Goal: Transaction & Acquisition: Purchase product/service

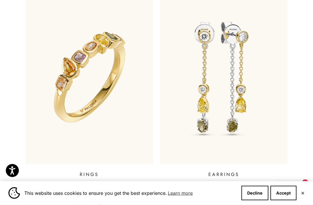
scroll to position [224, 0]
click at [245, 73] on img at bounding box center [223, 76] width 127 height 173
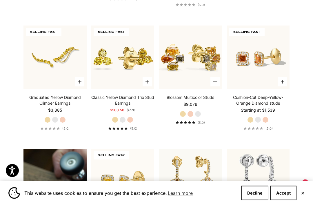
scroll to position [280, 0]
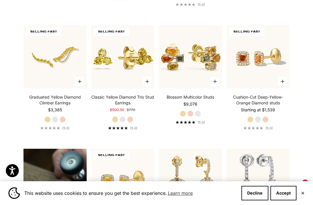
click at [281, 86] on button "Choose options" at bounding box center [282, 81] width 9 height 9
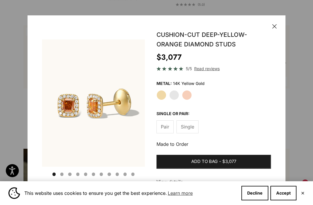
click at [279, 29] on div "Close Save Go to item 1 Go to item 2 Go to item 3 Go to item 4 Go to item 5 Go …" at bounding box center [157, 107] width 258 height 184
click at [276, 29] on icon "button" at bounding box center [274, 26] width 5 height 5
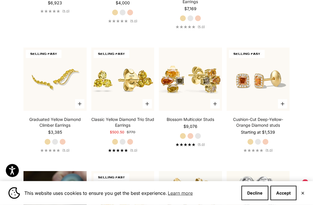
scroll to position [257, 0]
click at [119, 87] on img at bounding box center [122, 79] width 69 height 69
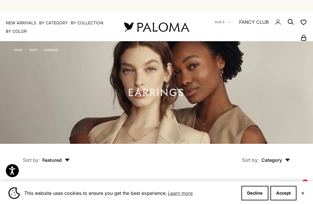
click at [285, 61] on img at bounding box center [156, 92] width 313 height 103
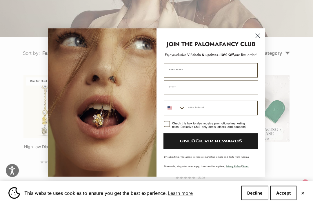
click at [254, 40] on icon "Close dialog" at bounding box center [258, 36] width 10 height 10
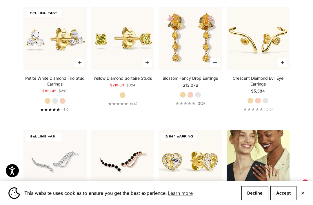
scroll to position [545, 0]
click at [34, 62] on img at bounding box center [54, 37] width 69 height 69
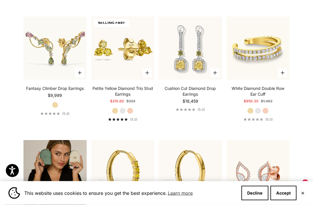
scroll to position [776, 0]
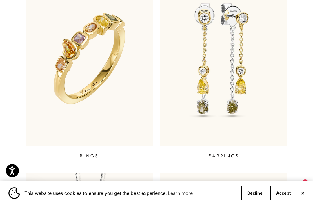
scroll to position [242, 0]
click at [100, 46] on img at bounding box center [88, 58] width 127 height 173
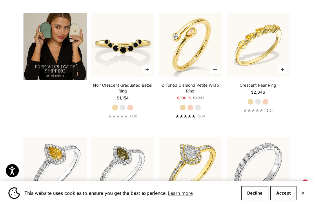
scroll to position [896, 0]
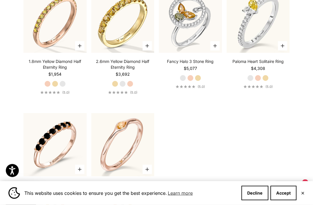
scroll to position [1413, 0]
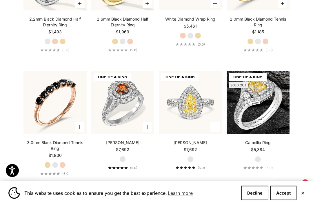
scroll to position [1948, 0]
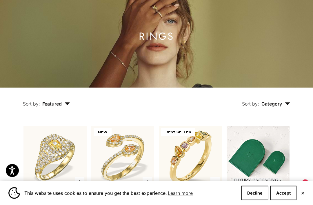
scroll to position [0, 0]
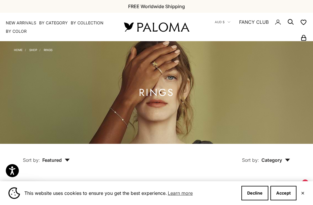
click at [19, 13] on x-header "Paloma Diamonds Open navigation menu Open search NEW ARRIVALS By Category Categ…" at bounding box center [156, 27] width 313 height 28
click at [23, 17] on x-header "Paloma Diamonds Open navigation menu Open search NEW ARRIVALS By Category Categ…" at bounding box center [156, 27] width 313 height 28
click at [23, 20] on link "NEW ARRIVALS" at bounding box center [21, 23] width 30 height 6
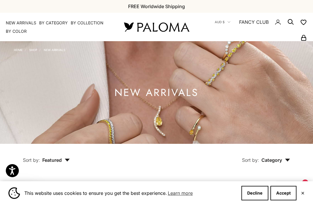
click at [23, 15] on x-header "Paloma Diamonds Open navigation menu Open search NEW ARRIVALS By Category Categ…" at bounding box center [156, 27] width 313 height 28
click at [25, 20] on link "NEW ARRIVALS" at bounding box center [21, 23] width 30 height 6
click at [255, 191] on button "Decline" at bounding box center [254, 193] width 27 height 14
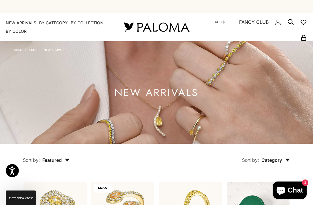
click at [20, 22] on link "NEW ARRIVALS" at bounding box center [21, 23] width 30 height 6
click at [19, 18] on x-header "Paloma Diamonds Open navigation menu Open search NEW ARRIVALS By Category Categ…" at bounding box center [156, 27] width 313 height 28
click at [25, 21] on link "NEW ARRIVALS" at bounding box center [21, 23] width 30 height 6
click at [175, 93] on h1 "NEW ARRIVALS" at bounding box center [156, 92] width 84 height 7
click at [164, 92] on h1 "NEW ARRIVALS" at bounding box center [156, 92] width 84 height 7
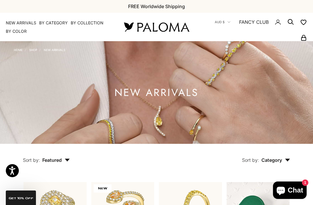
click at [159, 96] on h1 "NEW ARRIVALS" at bounding box center [156, 92] width 84 height 7
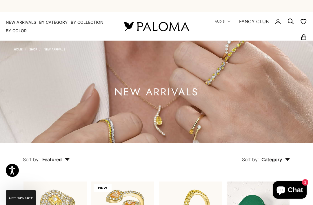
scroll to position [1, 0]
click at [166, 94] on h1 "NEW ARRIVALS" at bounding box center [156, 91] width 84 height 7
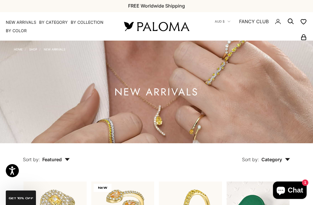
click at [164, 95] on h1 "NEW ARRIVALS" at bounding box center [156, 91] width 84 height 7
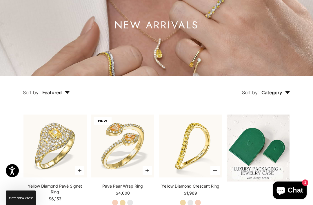
click at [189, 39] on img at bounding box center [156, 25] width 313 height 103
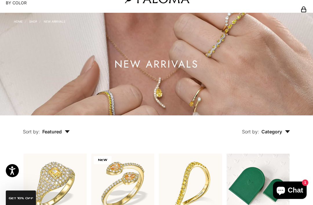
scroll to position [0, 0]
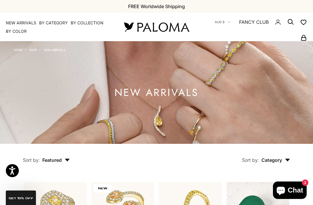
click at [39, 93] on img at bounding box center [156, 92] width 313 height 103
click at [60, 95] on img at bounding box center [156, 92] width 313 height 103
click at [132, 96] on h1 "NEW ARRIVALS" at bounding box center [156, 92] width 84 height 7
click at [121, 96] on h1 "NEW ARRIVALS" at bounding box center [156, 92] width 84 height 7
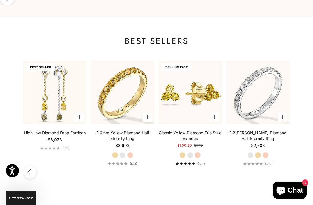
scroll to position [0, 744]
click at [189, 73] on img at bounding box center [190, 92] width 69 height 69
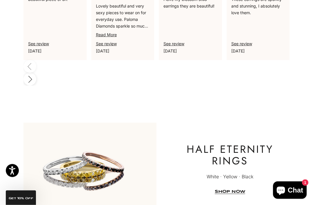
scroll to position [1697, 0]
click at [231, 143] on h2 "Half Eternity rings" at bounding box center [229, 154] width 91 height 23
click at [229, 143] on h2 "Half Eternity rings" at bounding box center [229, 154] width 91 height 23
click at [230, 189] on link "SHOP NOW" at bounding box center [230, 191] width 30 height 4
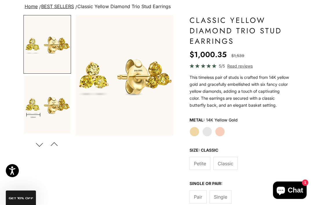
scroll to position [59, 0]
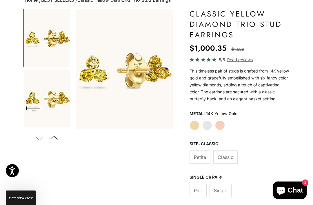
click at [50, 136] on button "Previous" at bounding box center [54, 137] width 13 height 13
click at [41, 134] on button "Next" at bounding box center [39, 137] width 13 height 13
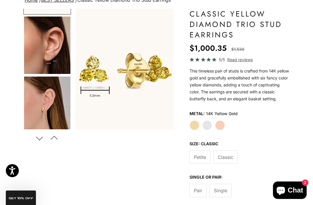
scroll to position [113, 0]
click at [40, 58] on img "Go to item 5" at bounding box center [47, 45] width 46 height 57
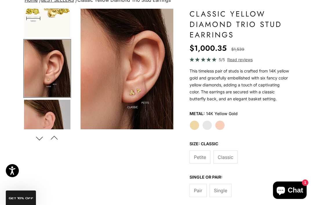
scroll to position [0, 209]
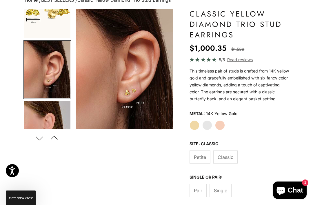
click at [192, 162] on label "Petite" at bounding box center [199, 156] width 21 height 13
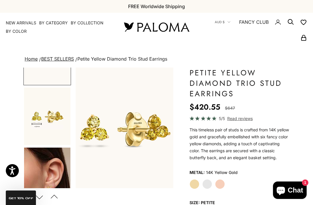
scroll to position [36, 0]
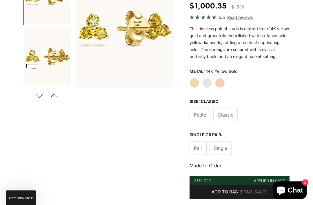
scroll to position [98, 0]
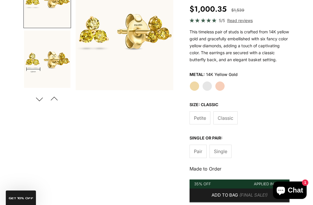
click at [221, 155] on span "Single" at bounding box center [220, 151] width 13 height 8
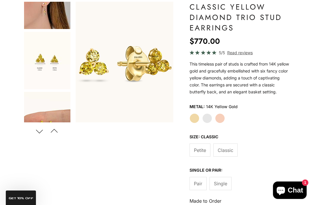
scroll to position [213, 0]
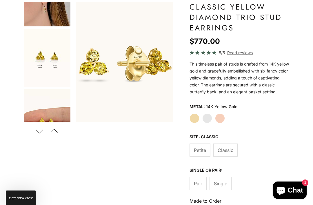
click at [38, 65] on img "Go to item 7" at bounding box center [47, 57] width 46 height 57
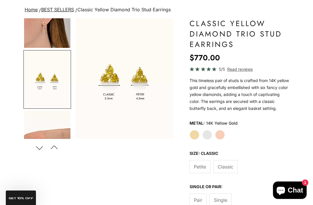
scroll to position [48, 0]
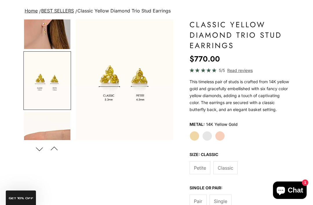
click at [196, 204] on span "Pair" at bounding box center [198, 201] width 8 height 8
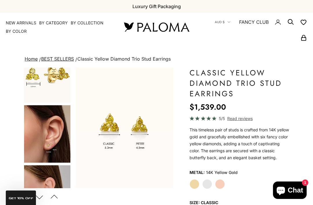
scroll to position [83, 0]
click at [32, 137] on img "Go to item 5" at bounding box center [47, 133] width 46 height 57
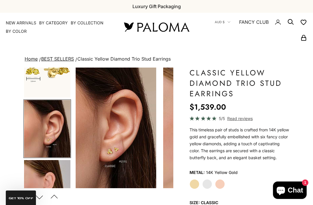
scroll to position [89, 0]
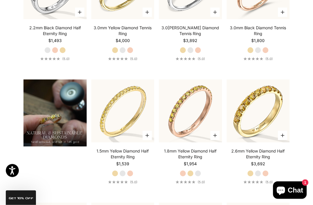
scroll to position [349, 0]
